Goal: Task Accomplishment & Management: Use online tool/utility

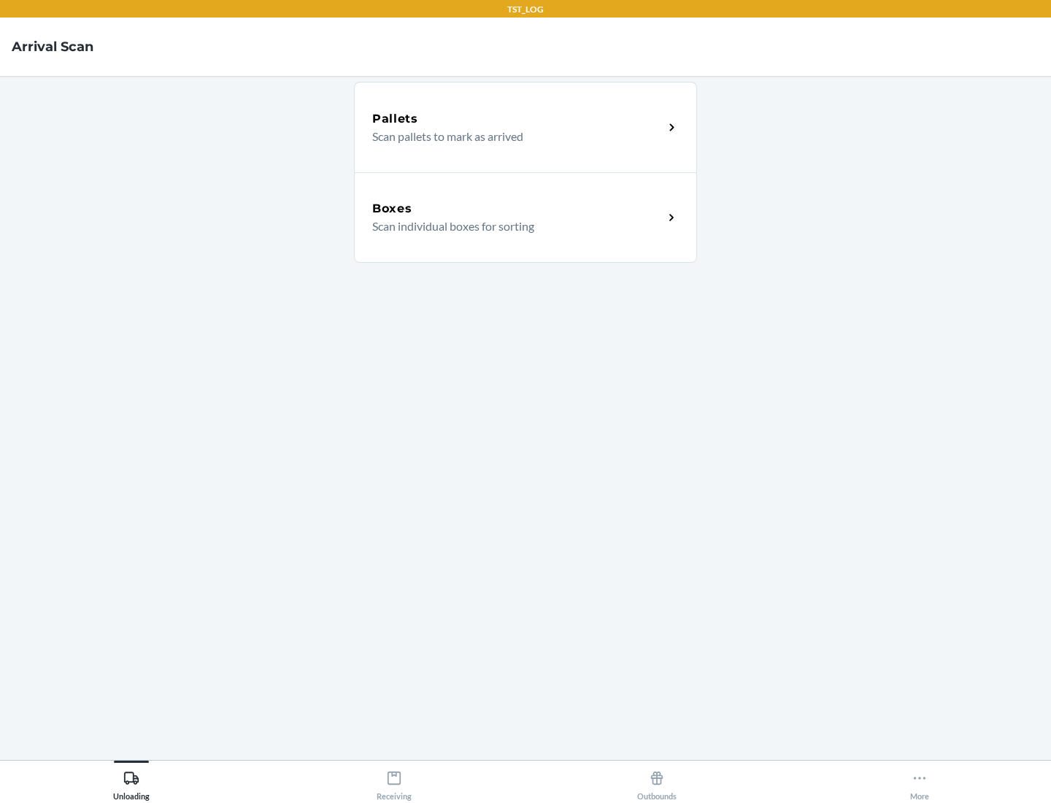
click at [518, 209] on div "Boxes" at bounding box center [517, 209] width 291 height 18
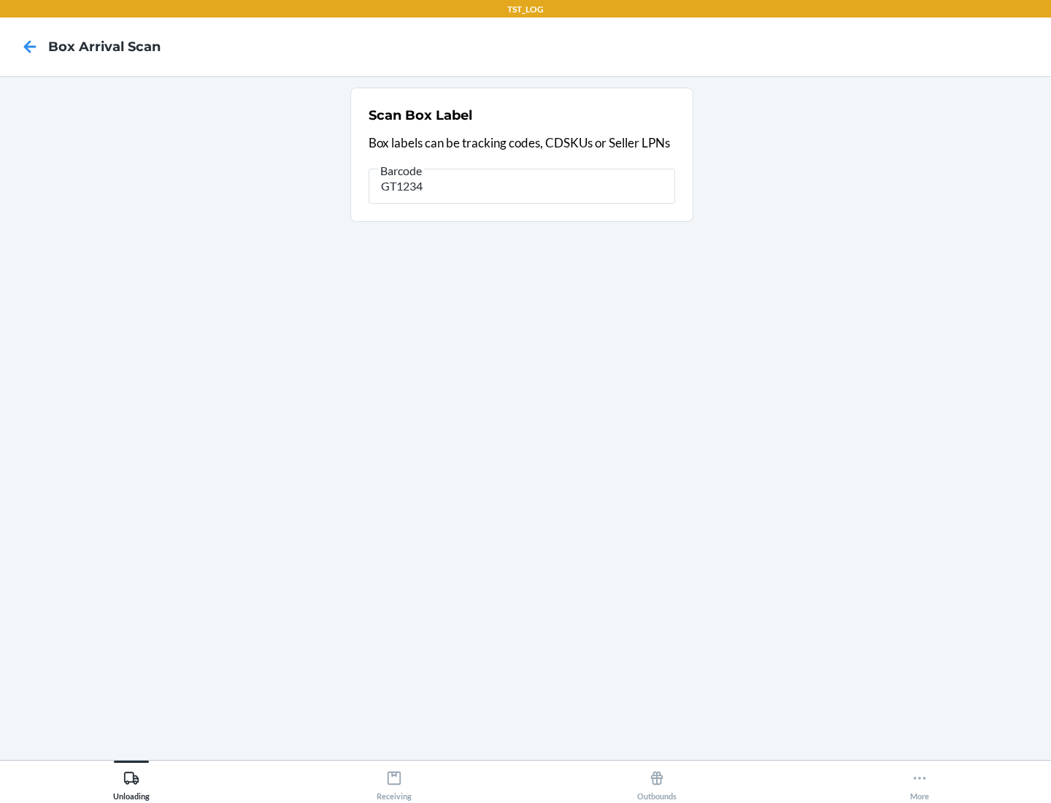
type input "GT1234"
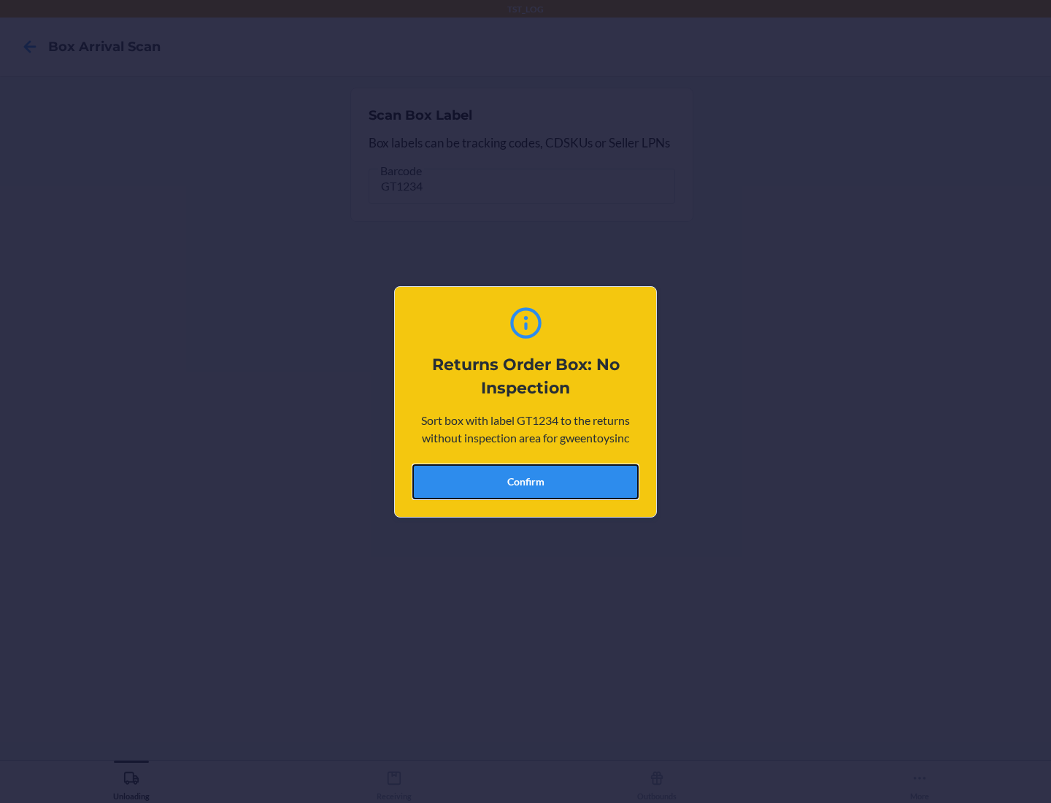
click at [526, 481] on button "Confirm" at bounding box center [525, 481] width 226 height 35
